Goal: Information Seeking & Learning: Learn about a topic

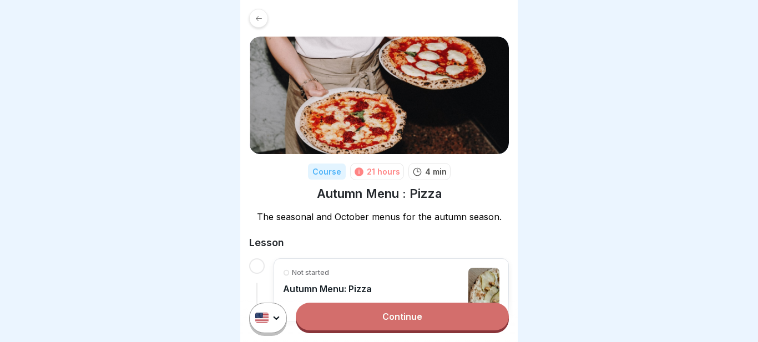
scroll to position [46, 0]
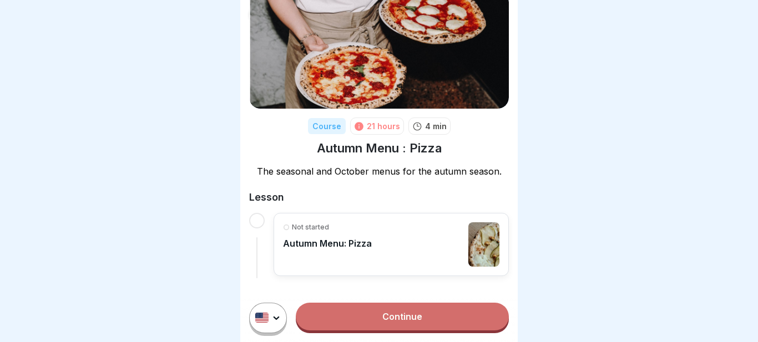
click at [390, 319] on link "Continue" at bounding box center [402, 317] width 213 height 28
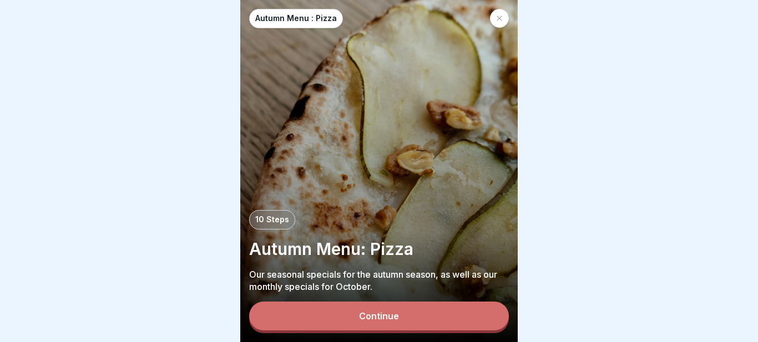
click at [385, 317] on div "Continue" at bounding box center [379, 316] width 40 height 10
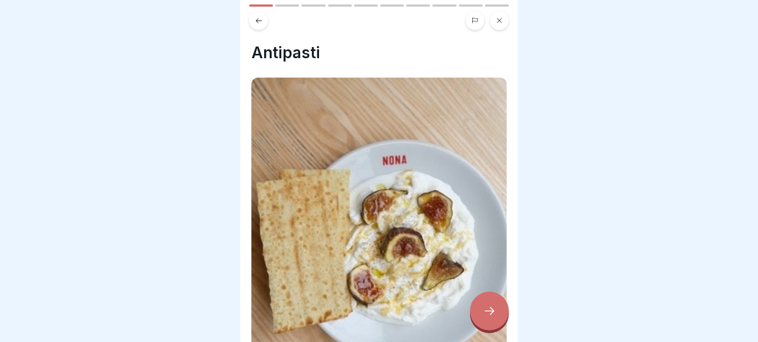
click at [487, 303] on div at bounding box center [489, 311] width 39 height 39
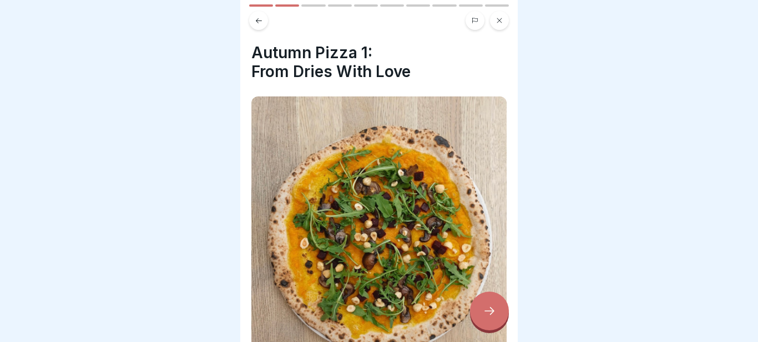
click at [542, 266] on div "Autumn Menu : Pizza 10 Steps Autumn Menu: Pizza Our seasonal specials for the a…" at bounding box center [379, 171] width 758 height 342
click at [488, 307] on icon at bounding box center [489, 311] width 13 height 13
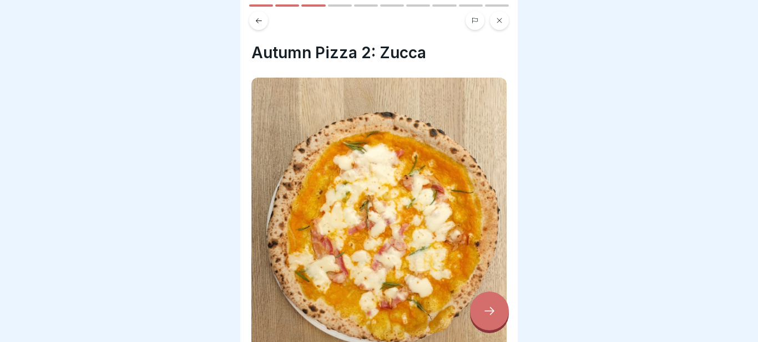
click at [265, 19] on button at bounding box center [258, 20] width 19 height 19
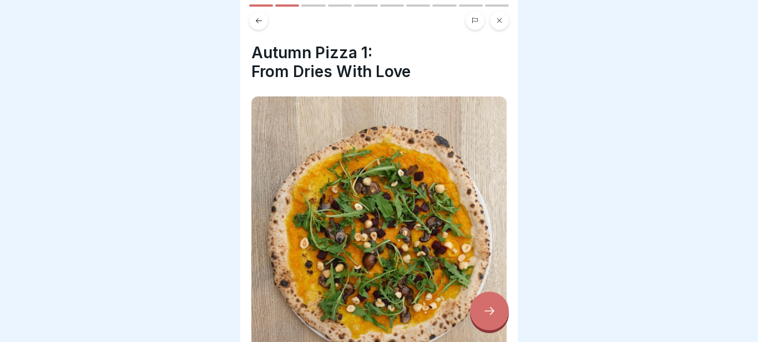
click at [265, 19] on button at bounding box center [258, 20] width 19 height 19
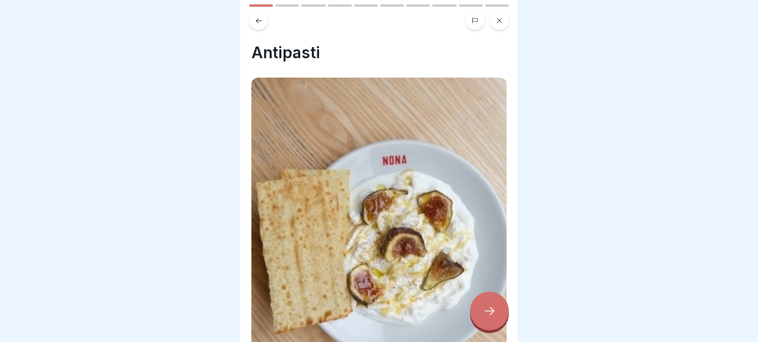
click at [265, 19] on button at bounding box center [258, 20] width 19 height 19
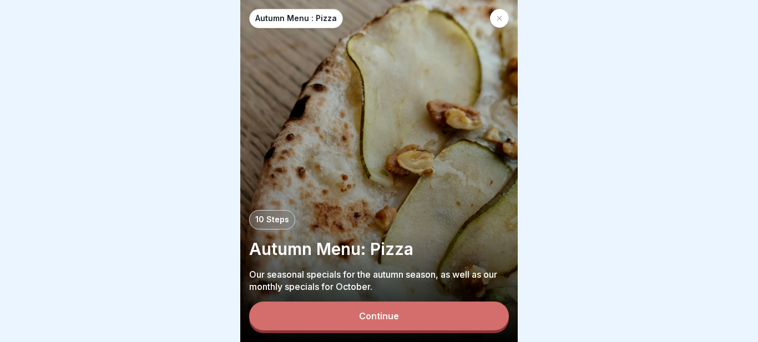
click at [398, 304] on button "Continue" at bounding box center [379, 316] width 260 height 29
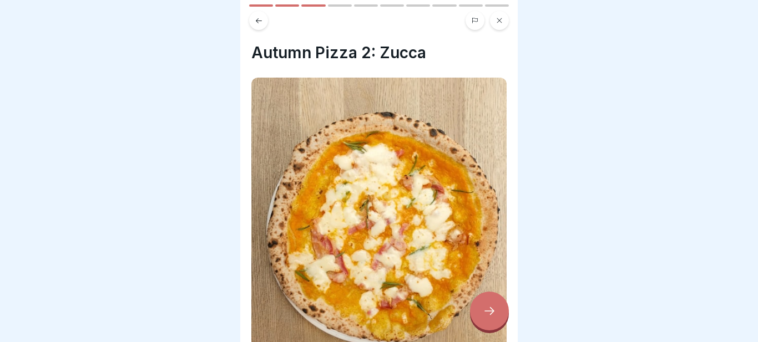
click at [496, 311] on icon at bounding box center [489, 311] width 13 height 13
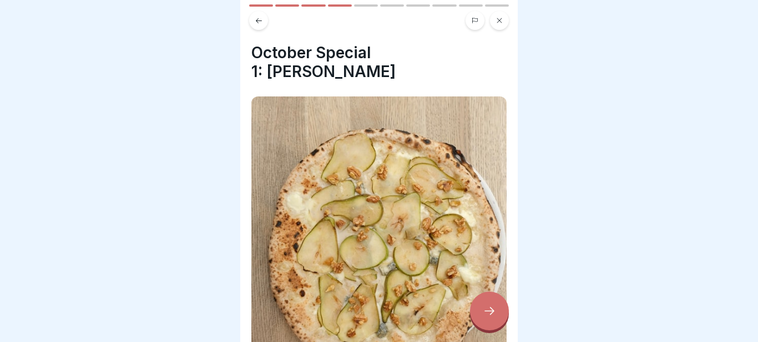
click at [496, 311] on icon at bounding box center [489, 311] width 13 height 13
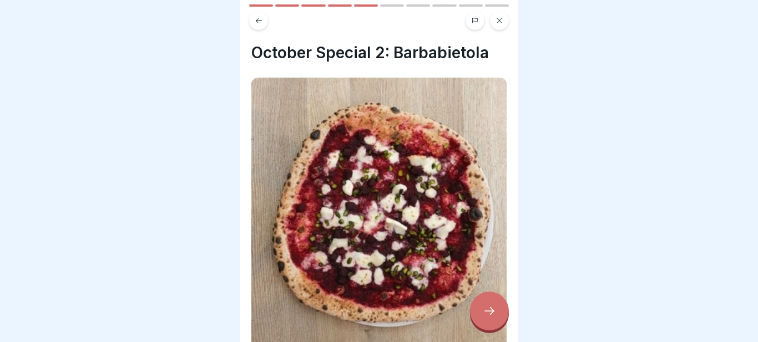
click at [496, 311] on icon at bounding box center [489, 311] width 13 height 13
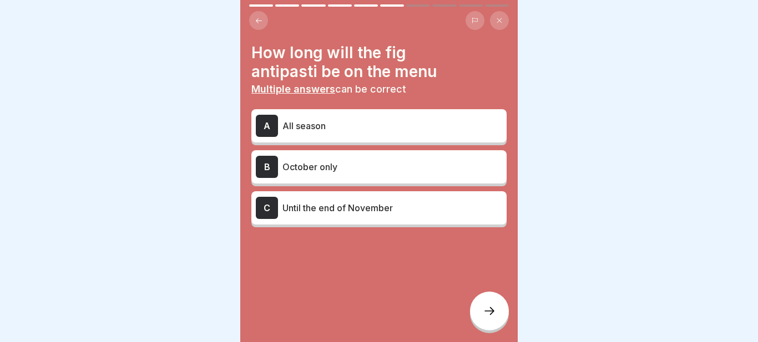
click at [304, 170] on p "October only" at bounding box center [392, 166] width 220 height 13
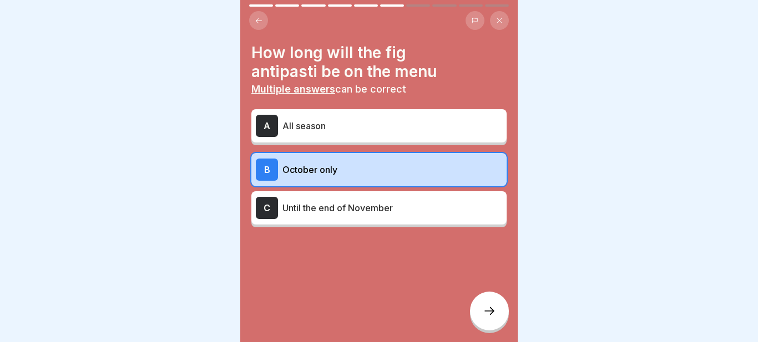
click at [306, 175] on p "October only" at bounding box center [392, 169] width 220 height 13
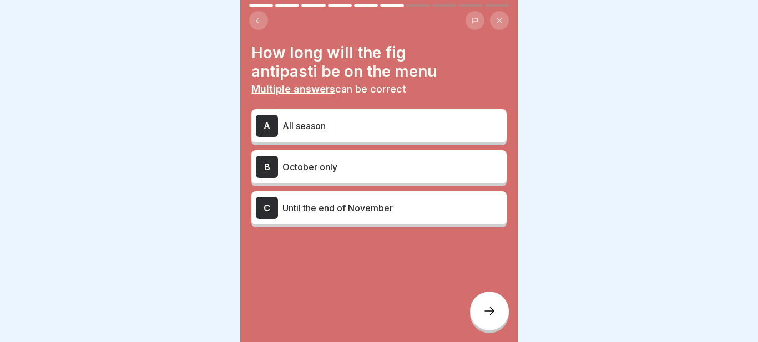
click at [257, 20] on icon at bounding box center [259, 20] width 6 height 5
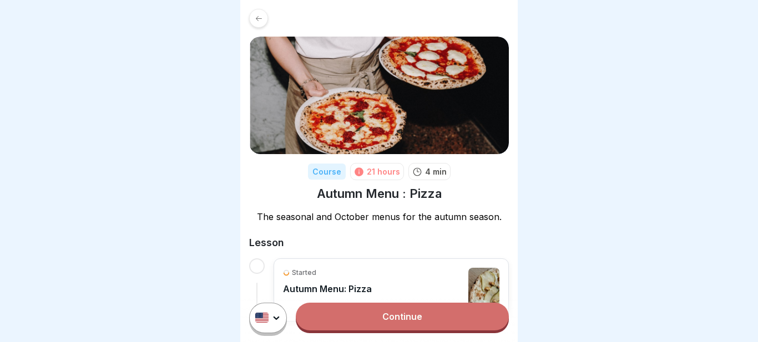
scroll to position [46, 0]
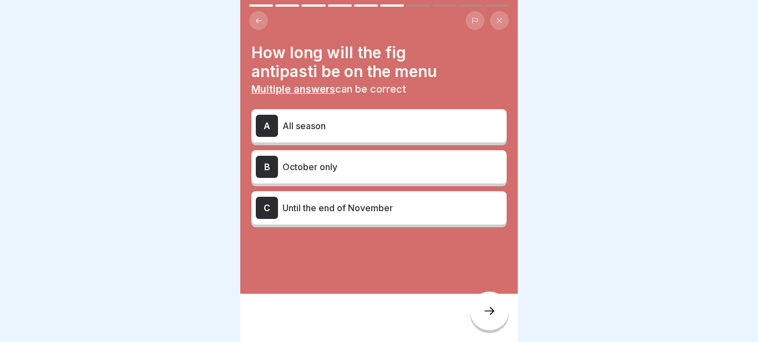
click at [257, 30] on div "How long will the fig antipasti be on the menu Multiple answers can be correct …" at bounding box center [378, 147] width 277 height 294
click at [257, 23] on icon at bounding box center [259, 21] width 8 height 8
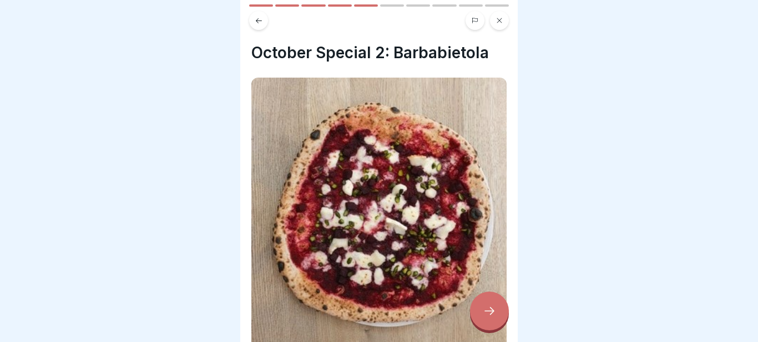
click at [259, 22] on icon at bounding box center [259, 21] width 8 height 8
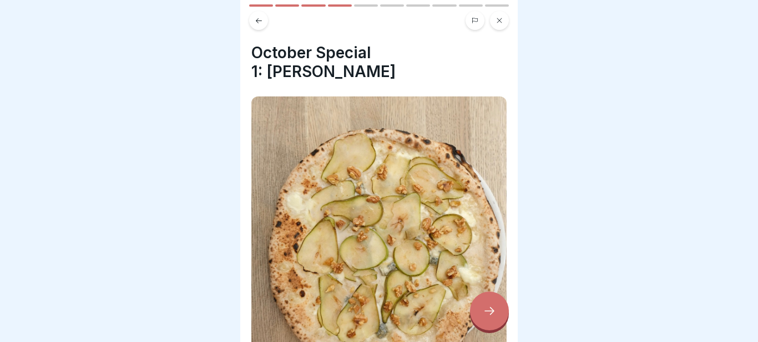
click at [259, 22] on icon at bounding box center [259, 21] width 8 height 8
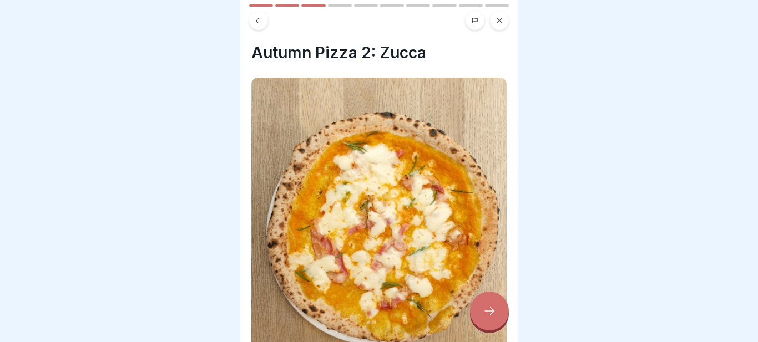
click at [260, 18] on icon at bounding box center [259, 21] width 8 height 8
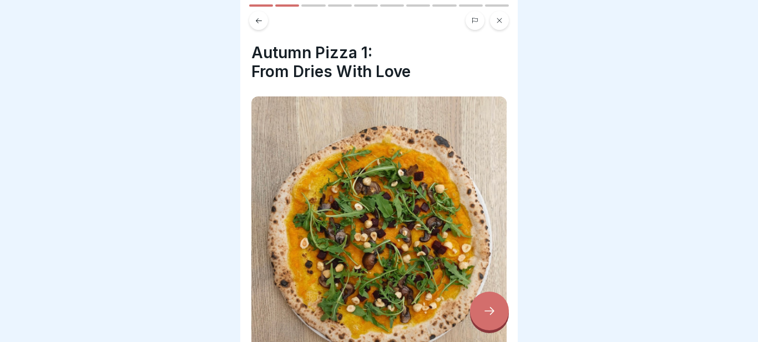
click at [260, 18] on icon at bounding box center [259, 21] width 8 height 8
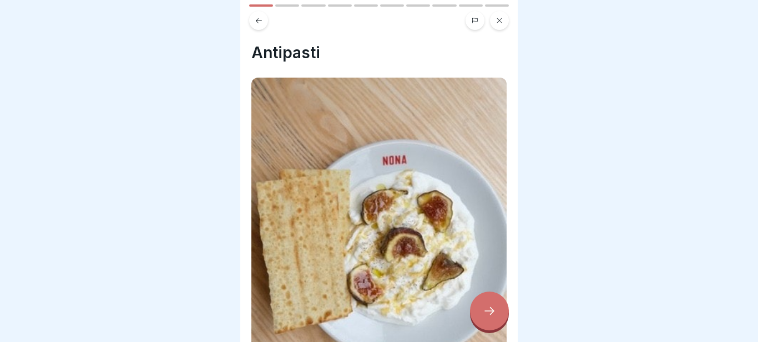
click at [260, 18] on icon at bounding box center [259, 21] width 8 height 8
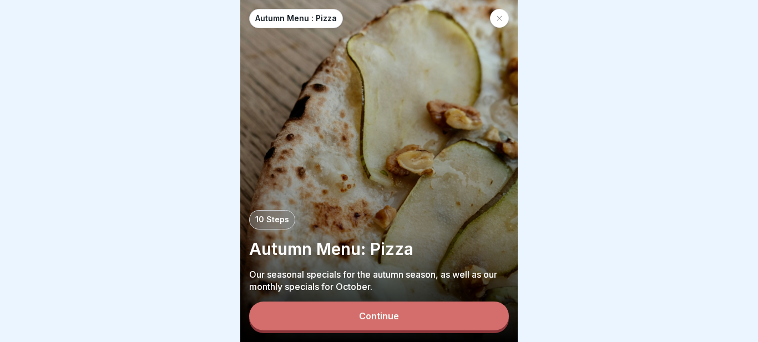
click at [328, 321] on button "Continue" at bounding box center [379, 316] width 260 height 29
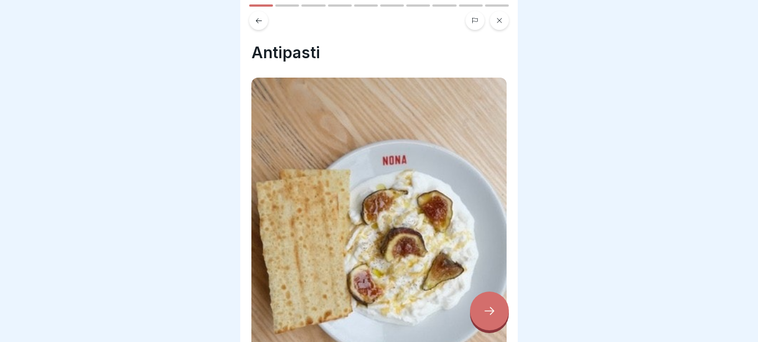
click at [498, 306] on div at bounding box center [489, 311] width 39 height 39
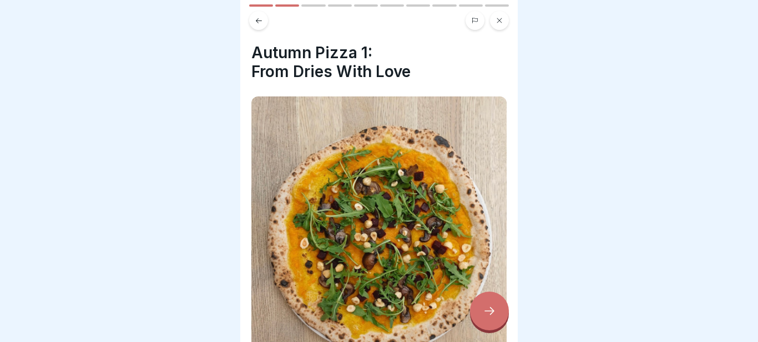
click at [498, 306] on div at bounding box center [489, 311] width 39 height 39
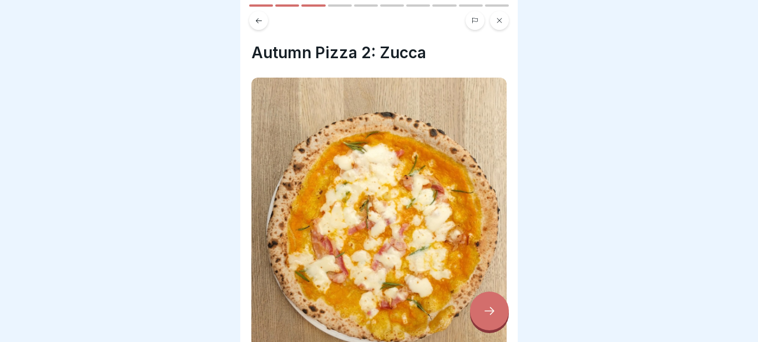
click at [498, 306] on div at bounding box center [489, 311] width 39 height 39
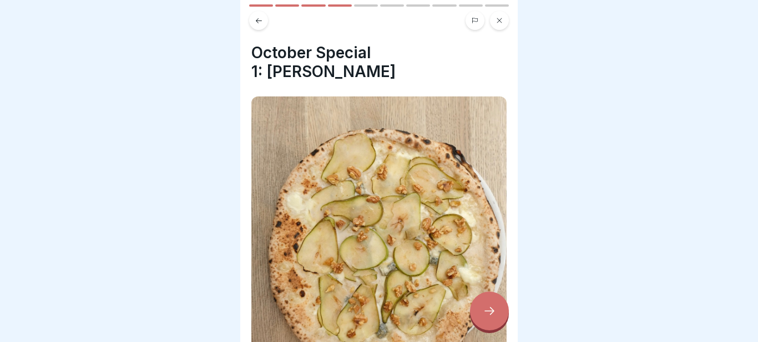
click at [498, 306] on div at bounding box center [489, 311] width 39 height 39
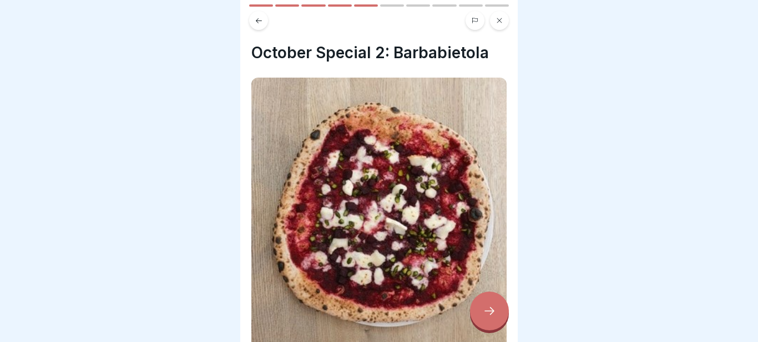
click at [498, 306] on div at bounding box center [489, 311] width 39 height 39
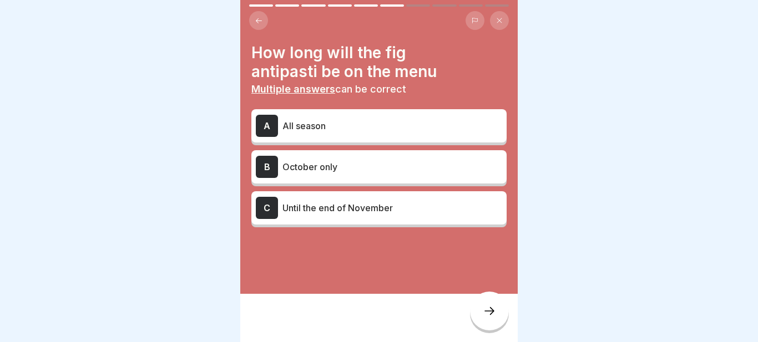
click at [354, 174] on div "B October only" at bounding box center [379, 167] width 246 height 22
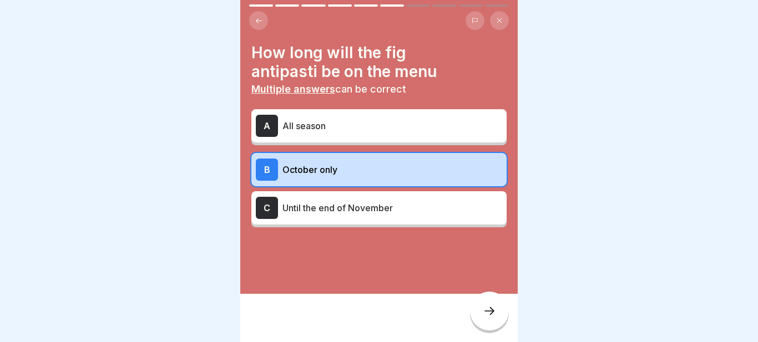
click at [489, 319] on div at bounding box center [489, 311] width 39 height 39
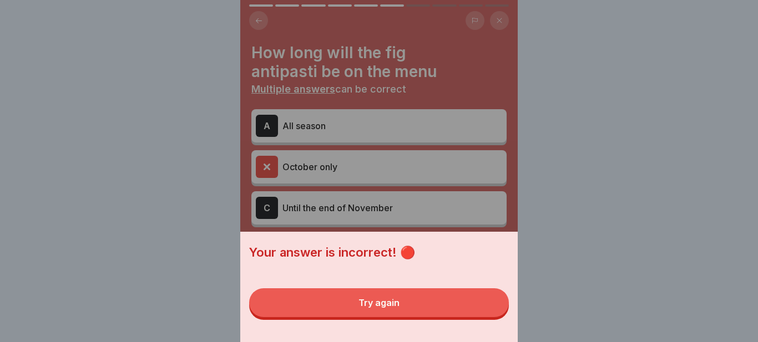
click at [249, 289] on button "Try again" at bounding box center [379, 303] width 260 height 29
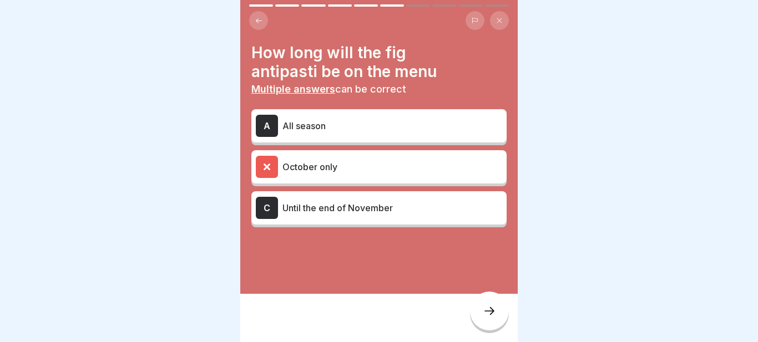
click at [317, 189] on div "A All season October only C Until the end of November" at bounding box center [378, 169] width 255 height 115
click at [309, 213] on p "Until the end of November" at bounding box center [392, 207] width 220 height 13
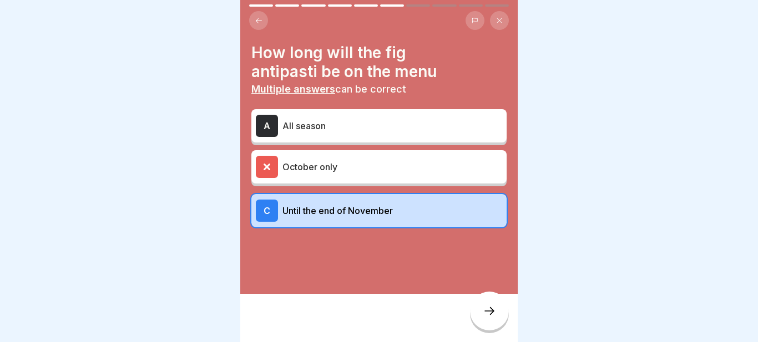
click at [302, 124] on p "All season" at bounding box center [392, 125] width 220 height 13
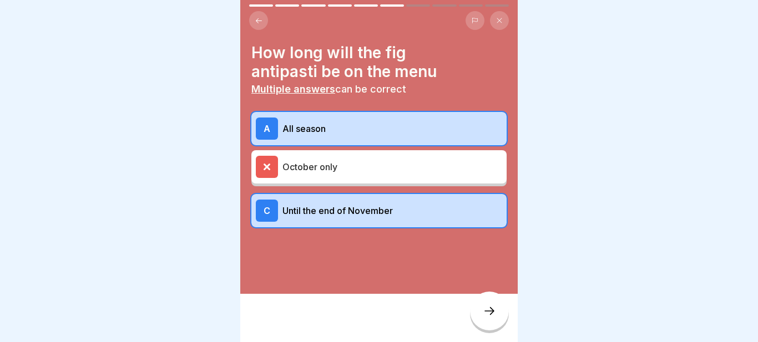
click at [302, 124] on p "All season" at bounding box center [392, 128] width 220 height 13
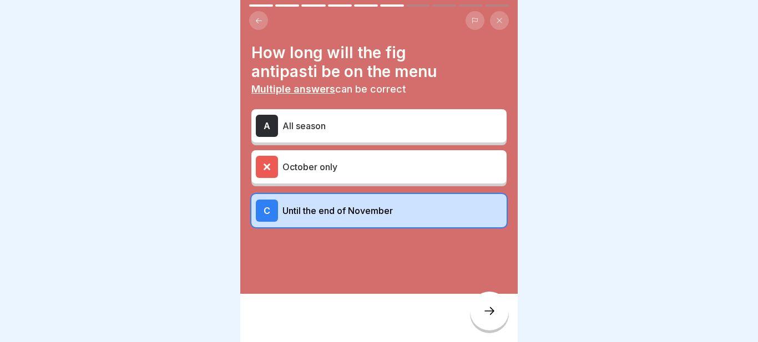
click at [319, 176] on div "October only" at bounding box center [379, 167] width 246 height 22
click at [484, 312] on icon at bounding box center [489, 311] width 13 height 13
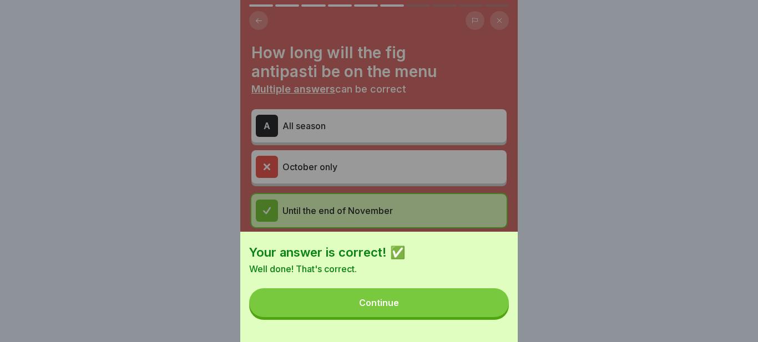
click at [494, 312] on html "Autumn Menu : Pizza 10 Steps Autumn Menu: Pizza Our seasonal specials for the a…" at bounding box center [379, 171] width 758 height 342
click at [249, 289] on button "Continue" at bounding box center [379, 303] width 260 height 29
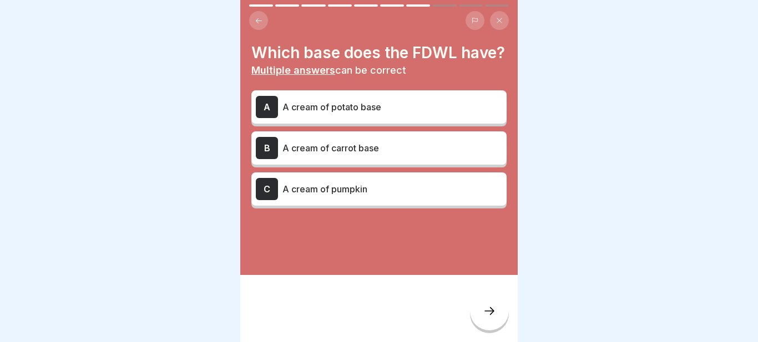
click at [388, 184] on p "A cream of pumpkin" at bounding box center [392, 189] width 220 height 13
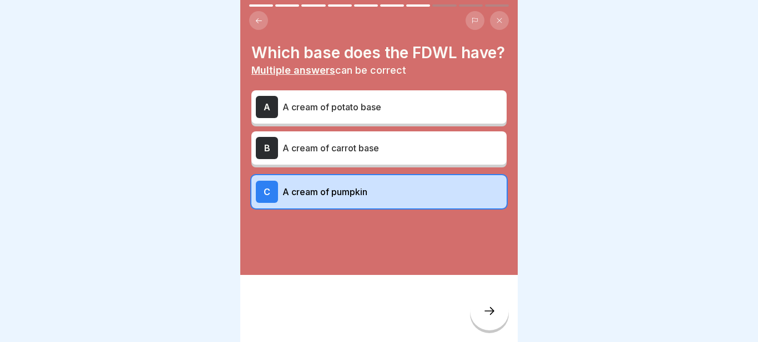
click at [487, 307] on icon at bounding box center [489, 311] width 13 height 13
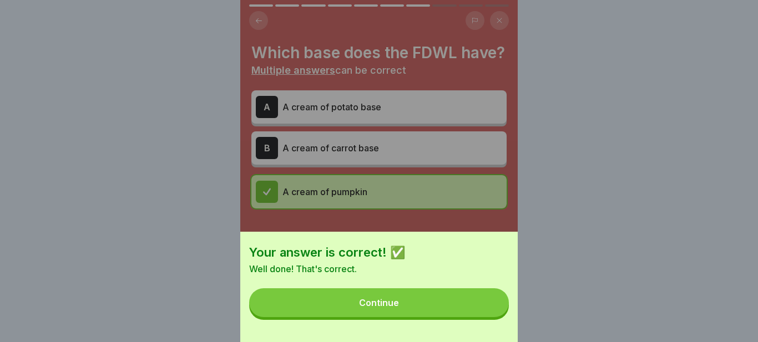
click at [249, 289] on button "Continue" at bounding box center [379, 303] width 260 height 29
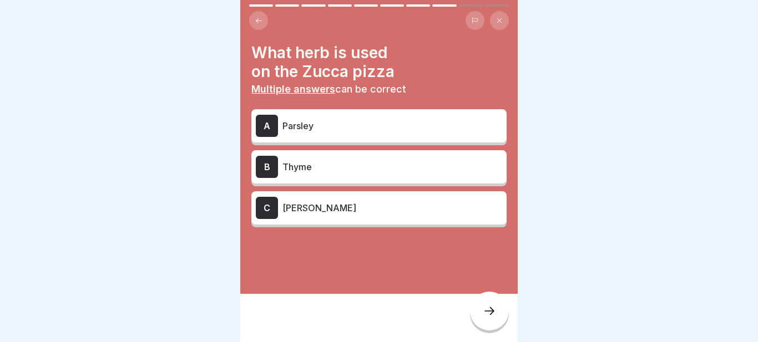
click at [260, 21] on icon at bounding box center [259, 21] width 8 height 8
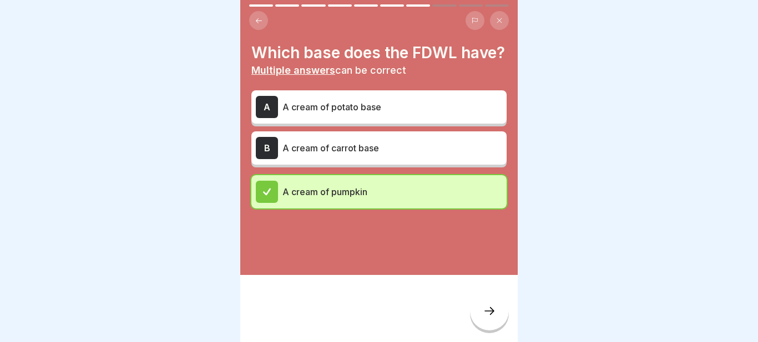
click at [496, 316] on icon at bounding box center [489, 311] width 13 height 13
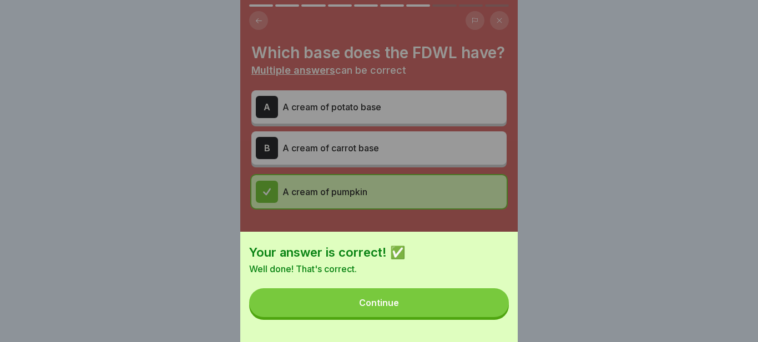
click at [249, 289] on button "Continue" at bounding box center [379, 303] width 260 height 29
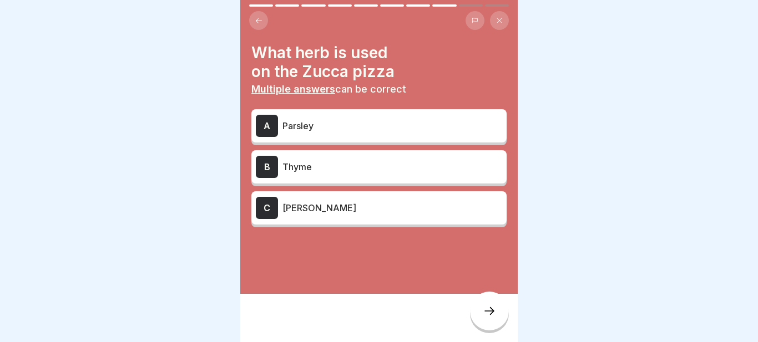
click at [361, 212] on p "[PERSON_NAME]" at bounding box center [392, 207] width 220 height 13
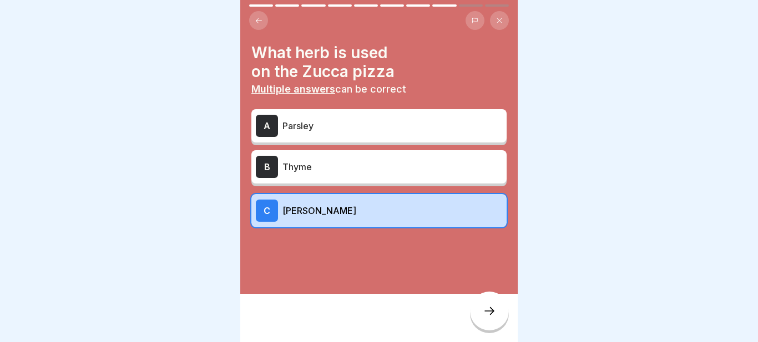
click at [482, 312] on div at bounding box center [489, 311] width 39 height 39
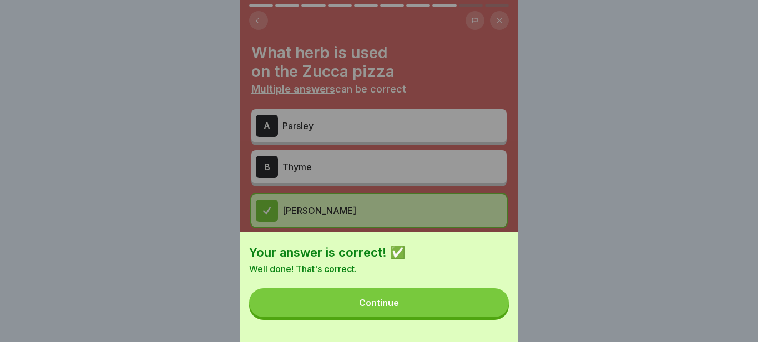
click at [249, 289] on button "Continue" at bounding box center [379, 303] width 260 height 29
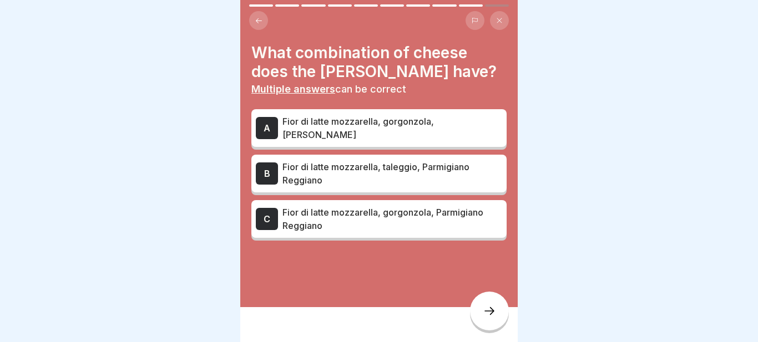
click at [383, 214] on p "Fior di latte mozzarella, gorgonzola, Parmigiano Reggiano" at bounding box center [392, 219] width 220 height 27
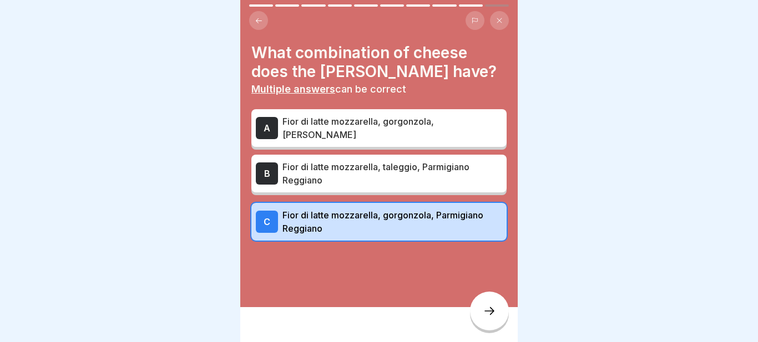
click at [384, 136] on p "Fior di latte mozzarella, gorgonzola, [PERSON_NAME]" at bounding box center [392, 128] width 220 height 27
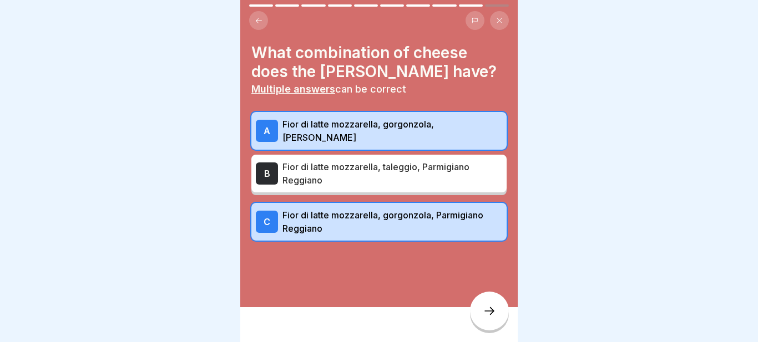
click at [487, 302] on div at bounding box center [489, 311] width 39 height 39
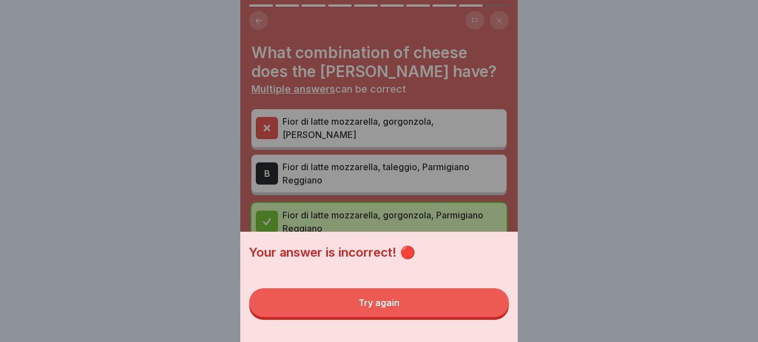
click at [249, 289] on button "Try again" at bounding box center [379, 303] width 260 height 29
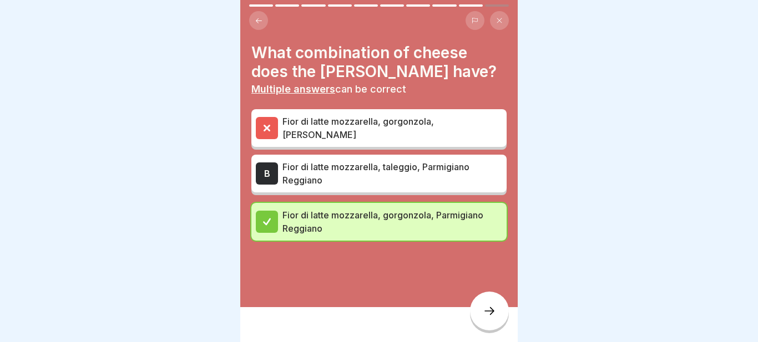
click at [337, 122] on p "Fior di latte mozzarella, gorgonzola, [PERSON_NAME]" at bounding box center [392, 128] width 220 height 27
click at [351, 128] on p "Fior di latte mozzarella, gorgonzola, [PERSON_NAME]" at bounding box center [392, 128] width 220 height 27
click at [496, 321] on div at bounding box center [489, 311] width 39 height 39
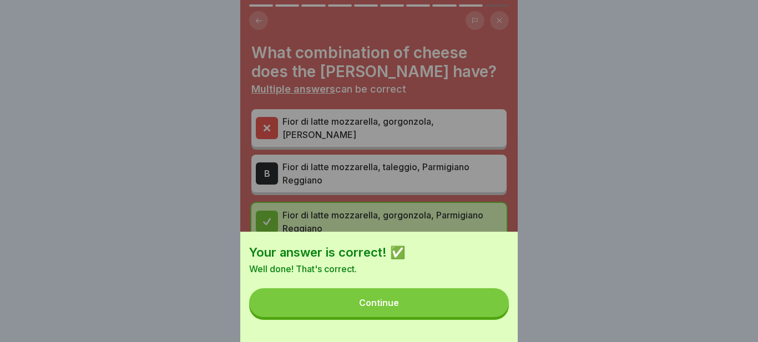
click at [359, 298] on div "Continue" at bounding box center [379, 303] width 40 height 10
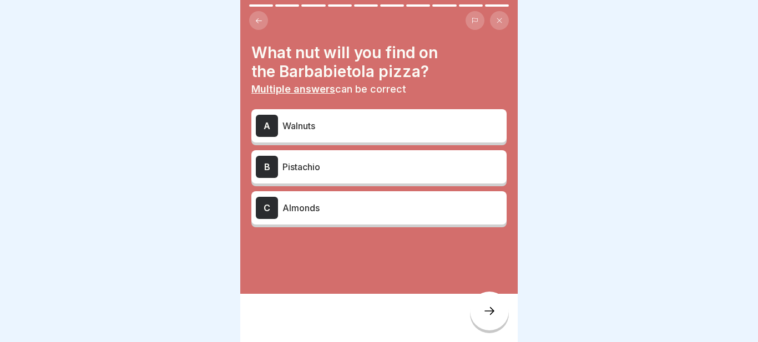
click at [341, 175] on div "B Pistachio" at bounding box center [379, 167] width 246 height 22
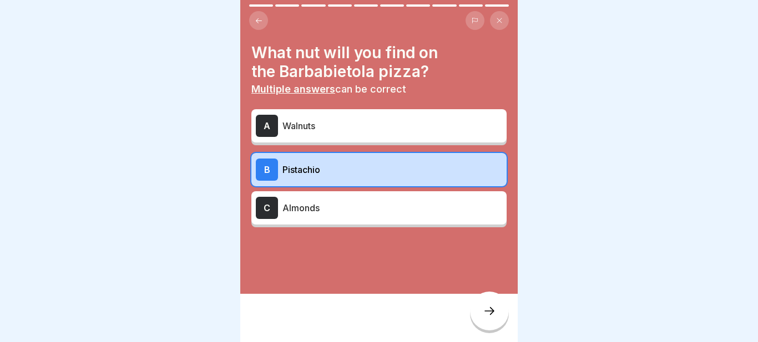
click at [486, 307] on icon at bounding box center [489, 311] width 13 height 13
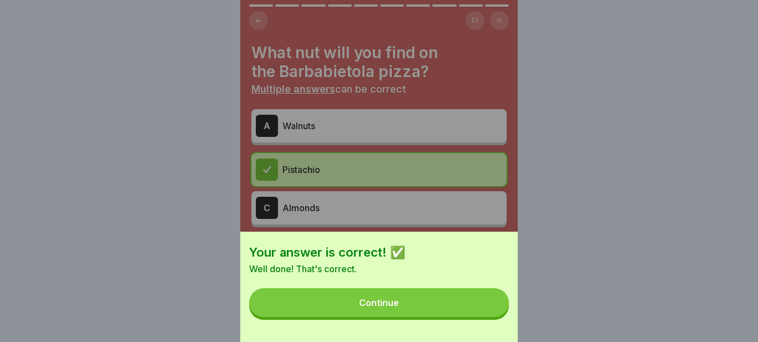
click at [359, 298] on div "Continue" at bounding box center [379, 303] width 40 height 10
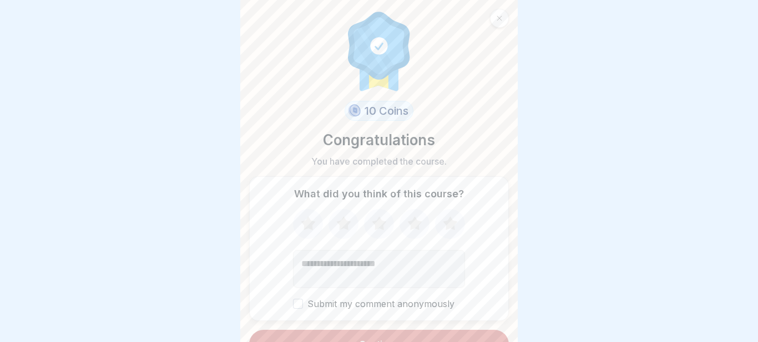
scroll to position [28, 0]
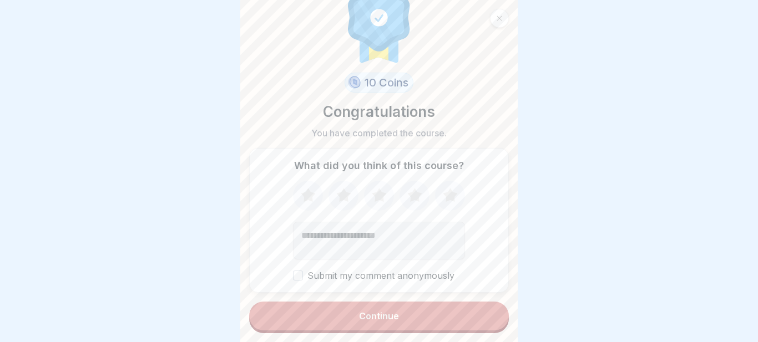
click at [366, 317] on div "Continue" at bounding box center [379, 316] width 40 height 10
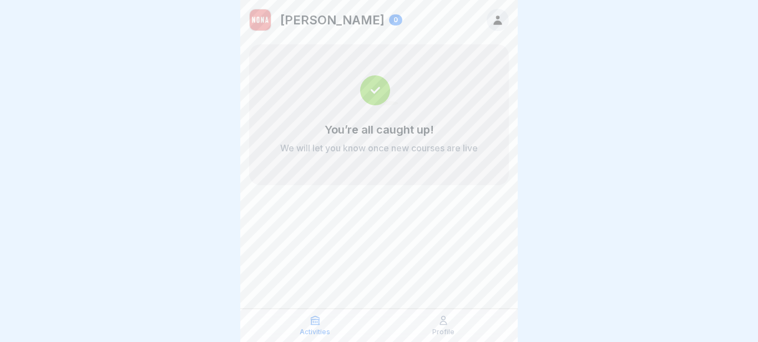
click at [503, 21] on icon at bounding box center [498, 20] width 12 height 12
